Goal: Find specific page/section: Find specific page/section

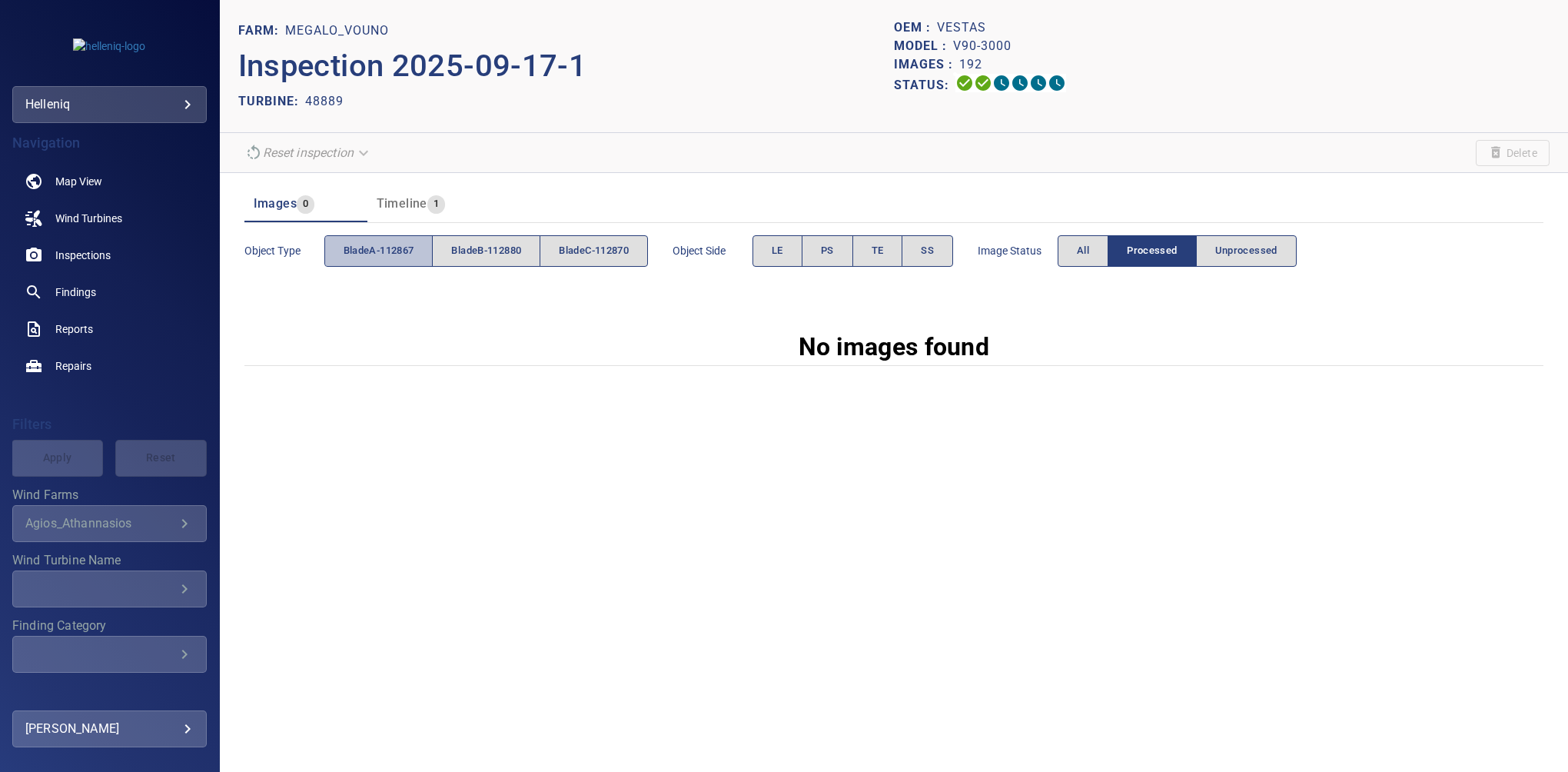
click at [395, 263] on button "bladeA-112867" at bounding box center [378, 251] width 109 height 31
click at [934, 249] on span "SS" at bounding box center [928, 251] width 13 height 18
click at [1086, 236] on button "All" at bounding box center [1082, 251] width 51 height 31
click at [1086, 256] on span "All" at bounding box center [1082, 251] width 12 height 18
